Goal: Information Seeking & Learning: Learn about a topic

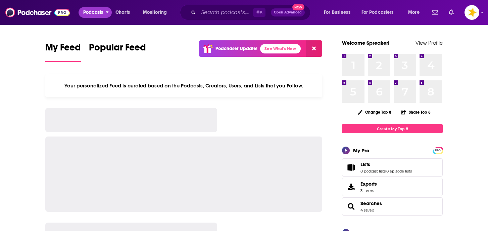
click at [100, 12] on span "Podcasts" at bounding box center [93, 12] width 20 height 9
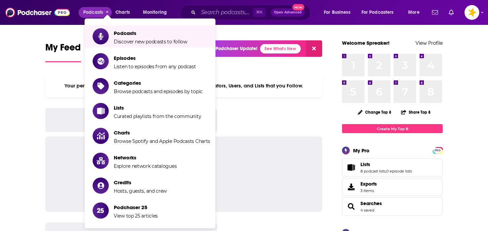
click at [121, 45] on li "Podcasts Discover new podcasts to follow" at bounding box center [150, 36] width 131 height 22
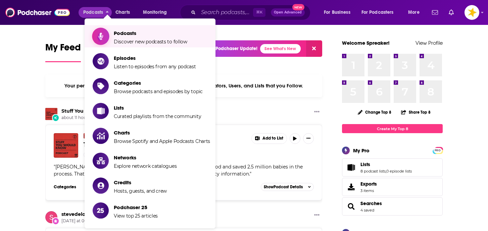
click at [125, 42] on span "Discover new podcasts to follow" at bounding box center [150, 42] width 73 height 6
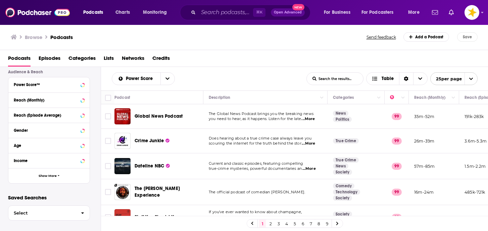
scroll to position [176, 0]
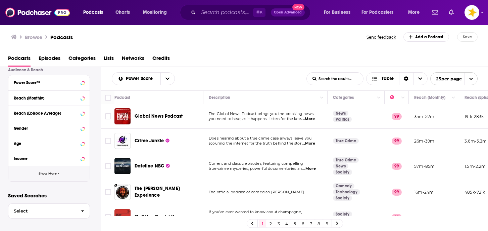
click at [47, 172] on span "Show More" at bounding box center [48, 173] width 18 height 4
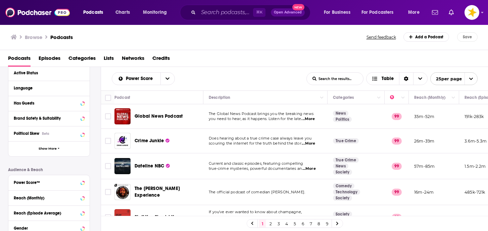
scroll to position [74, 0]
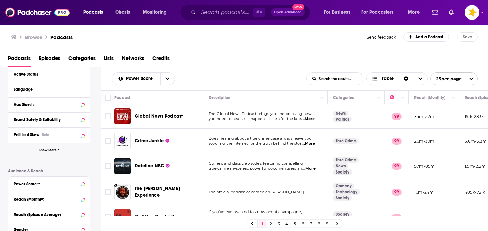
click at [52, 153] on button "Show More" at bounding box center [48, 149] width 81 height 15
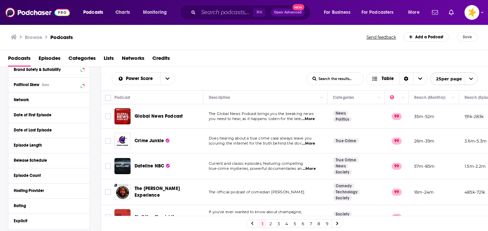
scroll to position [125, 0]
click at [37, 189] on div "Hosting Provider" at bounding box center [45, 189] width 63 height 5
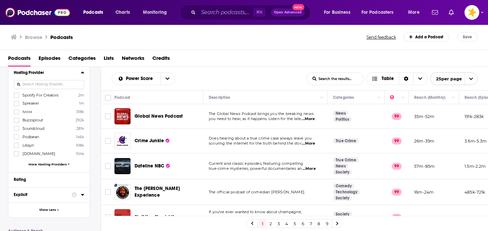
scroll to position [243, 0]
click at [48, 164] on span "More Hosting Providers" at bounding box center [48, 164] width 38 height 4
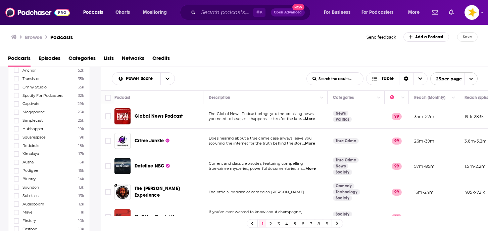
scroll to position [351, 0]
click at [15, 193] on icon at bounding box center [16, 195] width 4 height 4
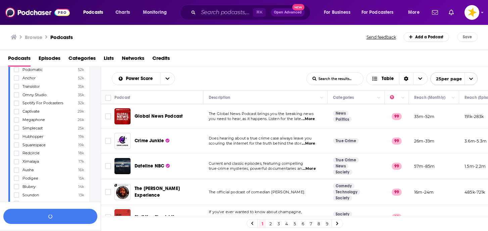
scroll to position [375, 0]
click at [53, 215] on button "View 10k+ Results" at bounding box center [50, 215] width 94 height 15
